Goal: Task Accomplishment & Management: Complete application form

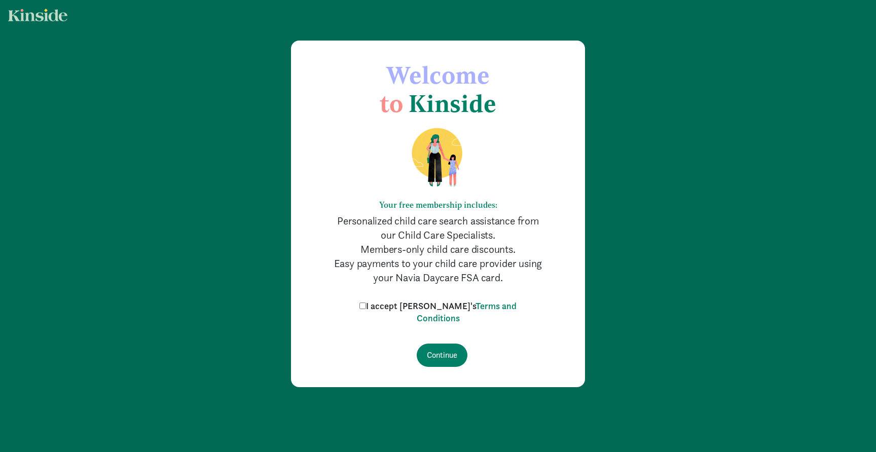
click at [366, 308] on input "I accept [PERSON_NAME]'s Terms and Conditions" at bounding box center [362, 306] width 7 height 7
checkbox input "true"
click at [443, 348] on input "Continue" at bounding box center [442, 355] width 51 height 23
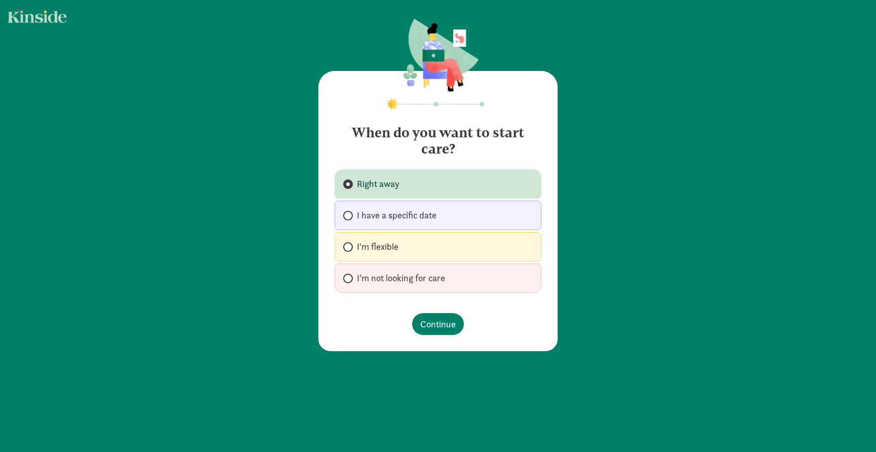
click at [409, 251] on label "I'm flexible" at bounding box center [438, 246] width 207 height 29
click at [350, 250] on input "I'm flexible" at bounding box center [346, 247] width 7 height 7
radio input "true"
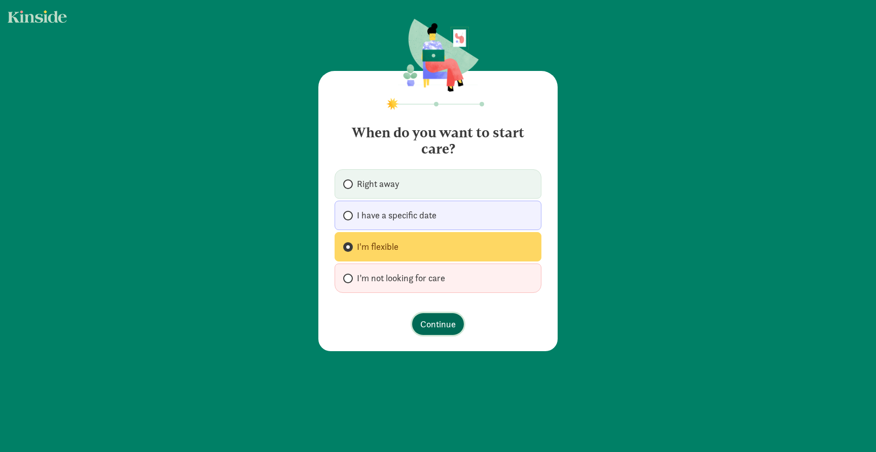
click at [446, 326] on span "Continue" at bounding box center [437, 324] width 35 height 14
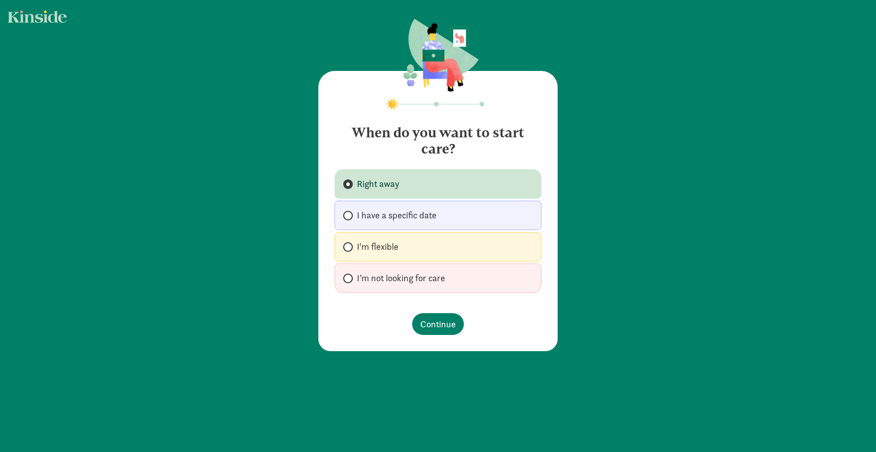
radio input "false"
radio input "true"
